Goal: Information Seeking & Learning: Check status

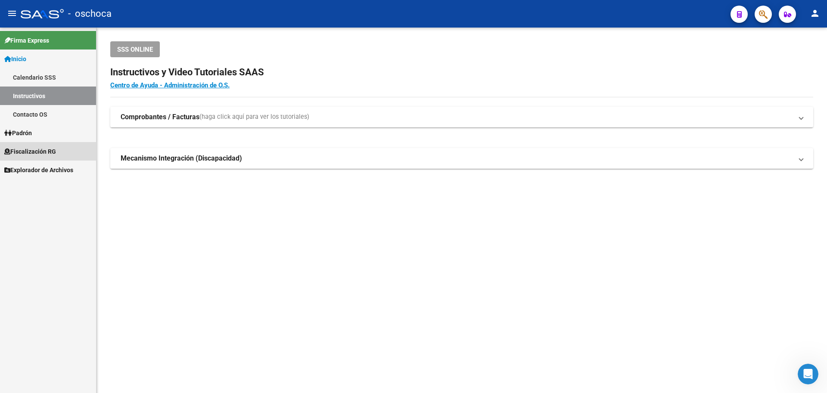
click at [47, 150] on span "Fiscalización RG" at bounding box center [30, 151] width 52 height 9
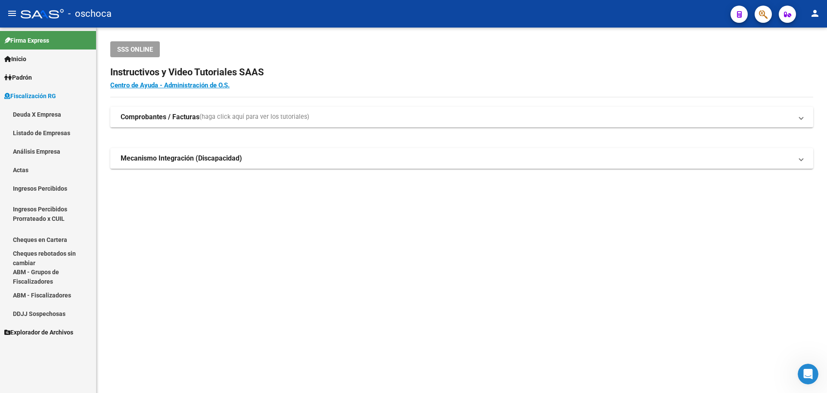
click at [49, 152] on link "Análisis Empresa" at bounding box center [48, 151] width 96 height 19
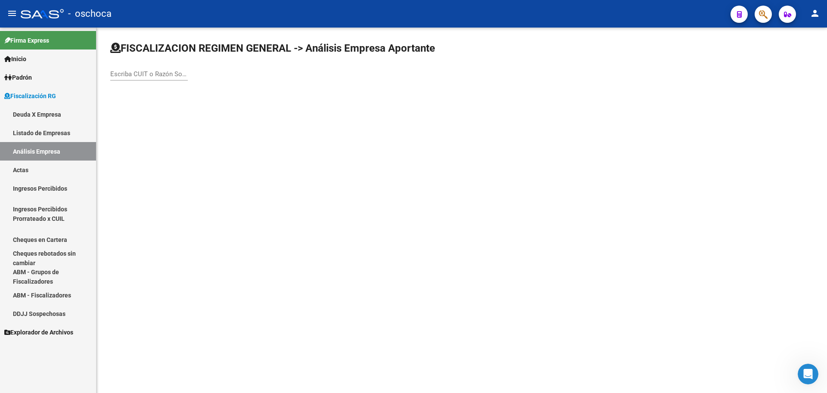
click at [120, 74] on input "Escriba CUIT o Razón Social para buscar" at bounding box center [149, 74] width 78 height 8
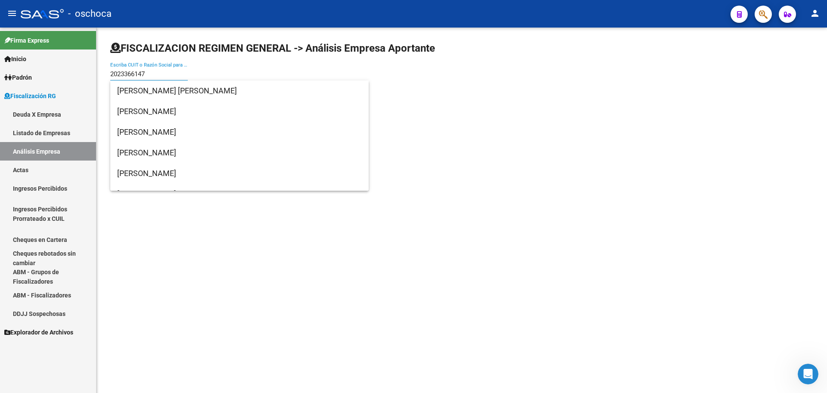
type input "20233661474"
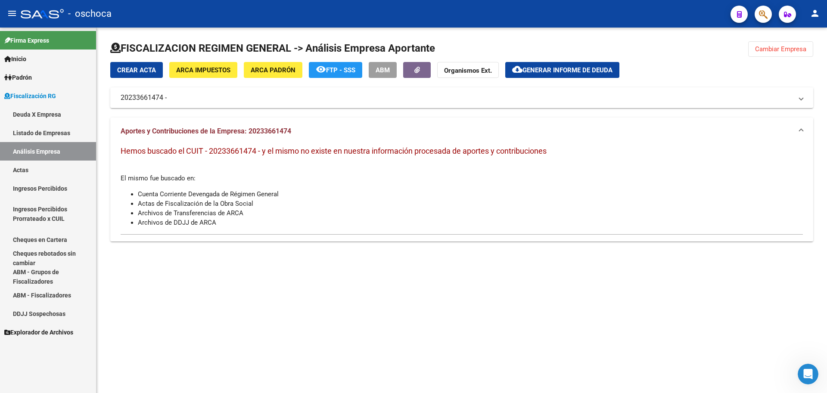
click at [47, 154] on link "Análisis Empresa" at bounding box center [48, 151] width 96 height 19
click at [769, 47] on span "Cambiar Empresa" at bounding box center [780, 49] width 51 height 8
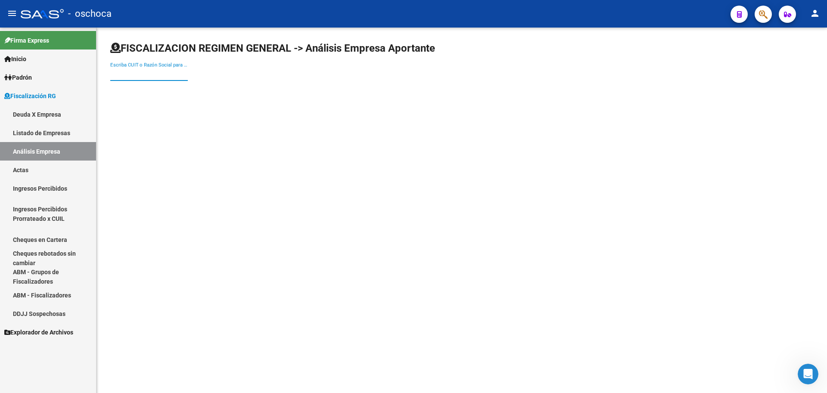
click at [112, 71] on input "Escriba CUIT o Razón Social para buscar" at bounding box center [149, 74] width 78 height 8
type input "20233661474"
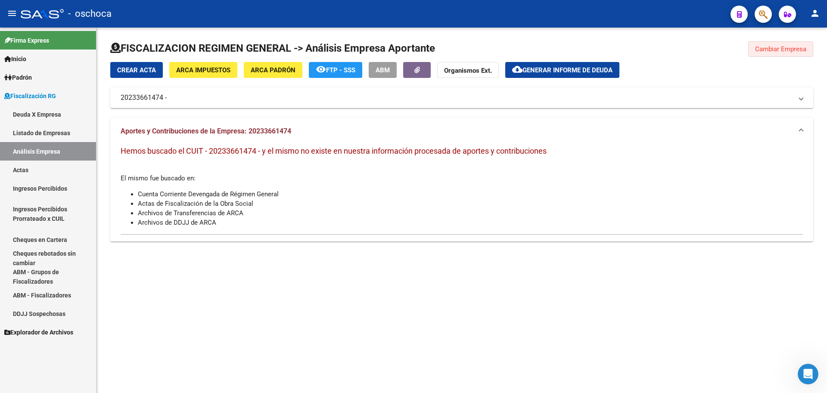
click at [786, 52] on span "Cambiar Empresa" at bounding box center [780, 49] width 51 height 8
